Goal: Task Accomplishment & Management: Manage account settings

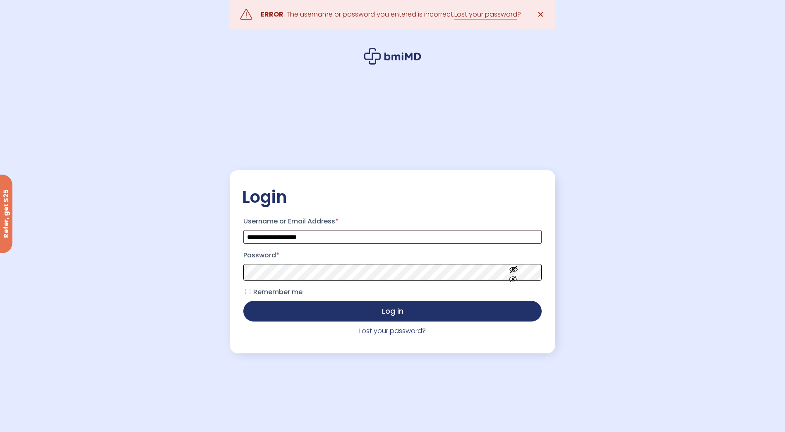
click at [243, 301] on button "Log in" at bounding box center [392, 311] width 298 height 21
click at [373, 333] on link "Lost your password?" at bounding box center [392, 331] width 67 height 10
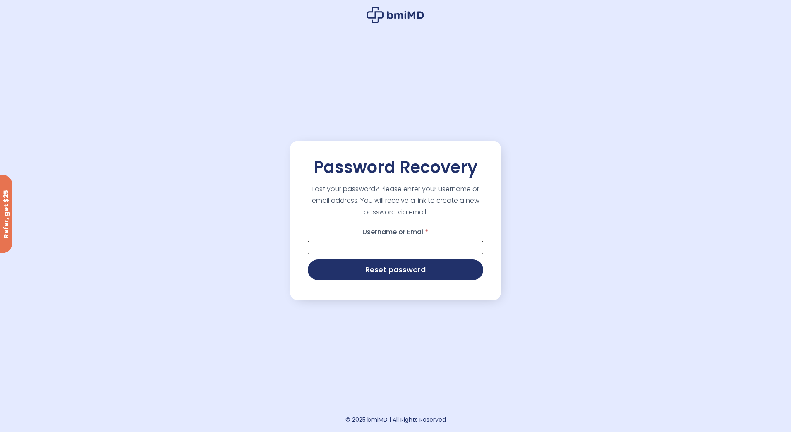
click at [367, 248] on input "Username or Email *" at bounding box center [395, 248] width 175 height 14
type input "**********"
click at [308, 259] on button "Reset password" at bounding box center [395, 269] width 175 height 21
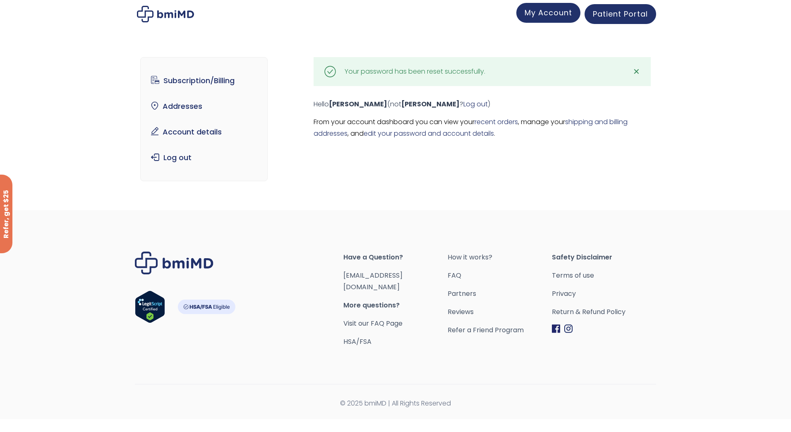
click at [541, 14] on span "My Account" at bounding box center [549, 12] width 48 height 10
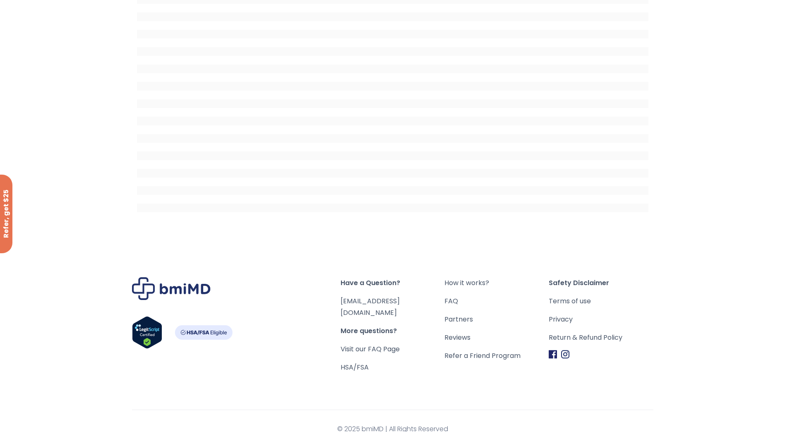
scroll to position [72, 0]
click at [372, 323] on span "More questions?" at bounding box center [392, 329] width 104 height 12
click at [382, 277] on span "Have a Question?" at bounding box center [392, 281] width 104 height 12
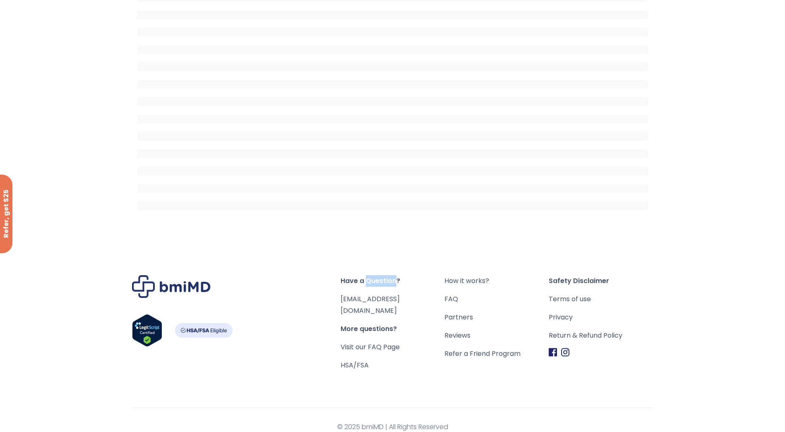
click at [382, 277] on span "Have a Question?" at bounding box center [392, 281] width 104 height 12
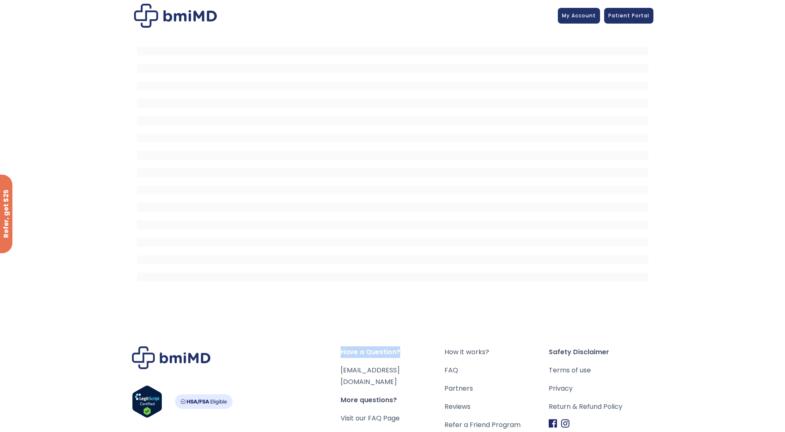
scroll to position [0, 0]
